Goal: Information Seeking & Learning: Learn about a topic

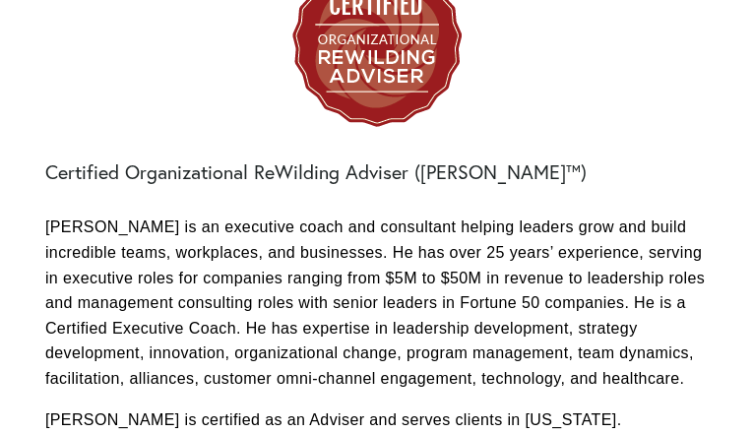
scroll to position [1154, 0]
